Goal: Find specific page/section: Find specific page/section

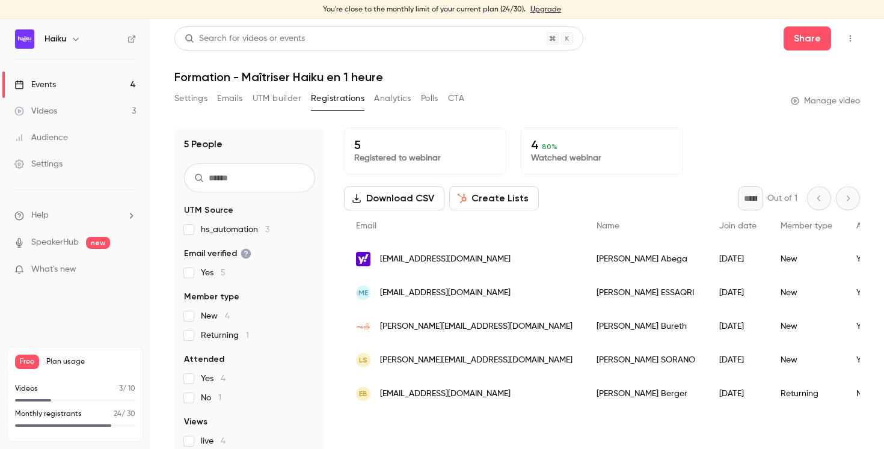
click at [408, 94] on button "Analytics" at bounding box center [392, 98] width 37 height 19
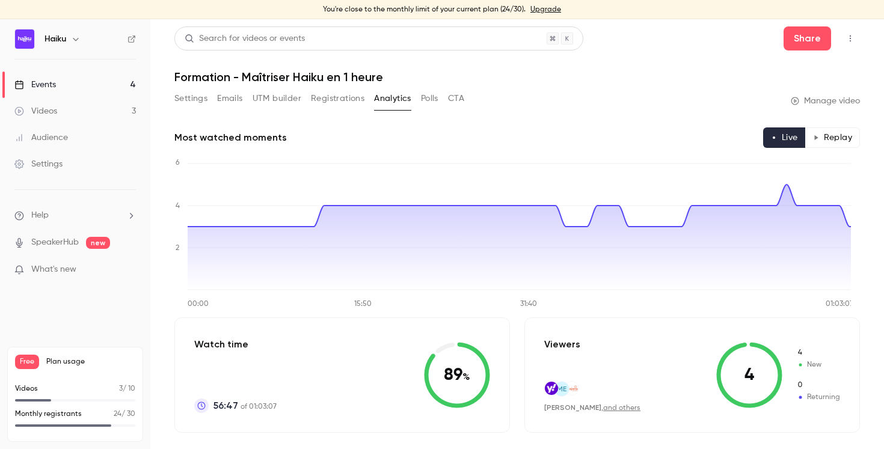
click at [192, 100] on button "Settings" at bounding box center [190, 98] width 33 height 19
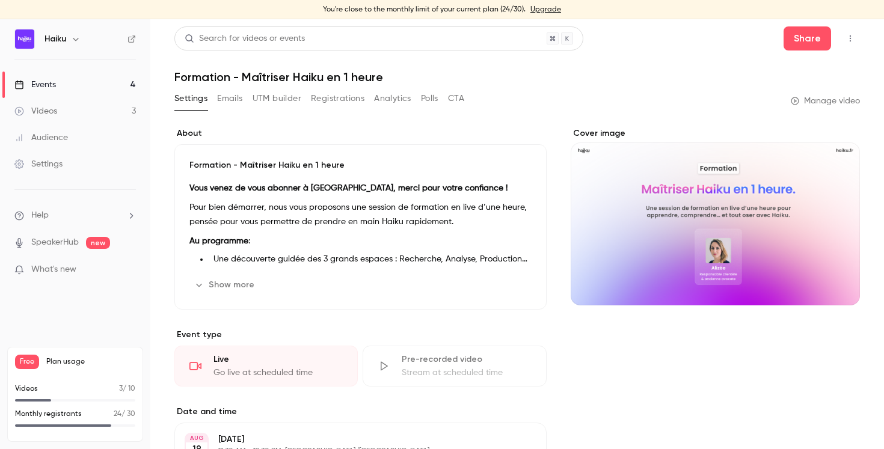
click at [350, 99] on button "Registrations" at bounding box center [338, 98] width 54 height 19
